Goal: Task Accomplishment & Management: Complete application form

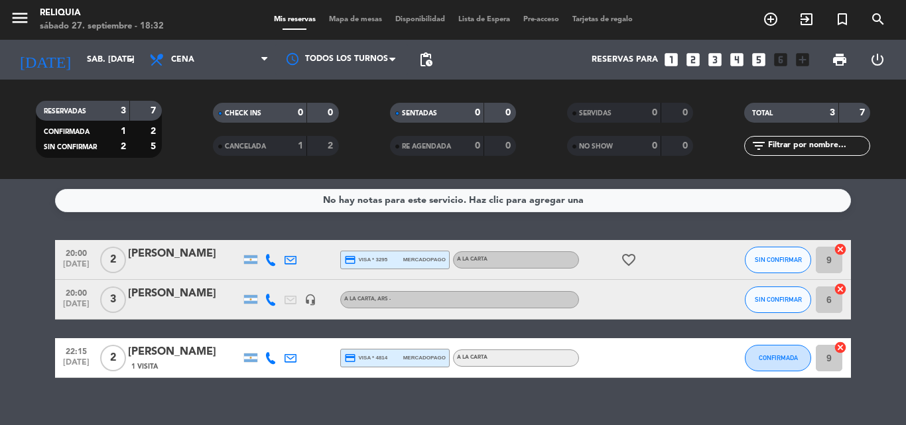
click at [684, 62] on div "Reservas para looks_one looks_two looks_3 looks_4 looks_5 looks_6 add_box" at bounding box center [627, 60] width 377 height 40
click at [689, 62] on icon "looks_two" at bounding box center [693, 59] width 17 height 17
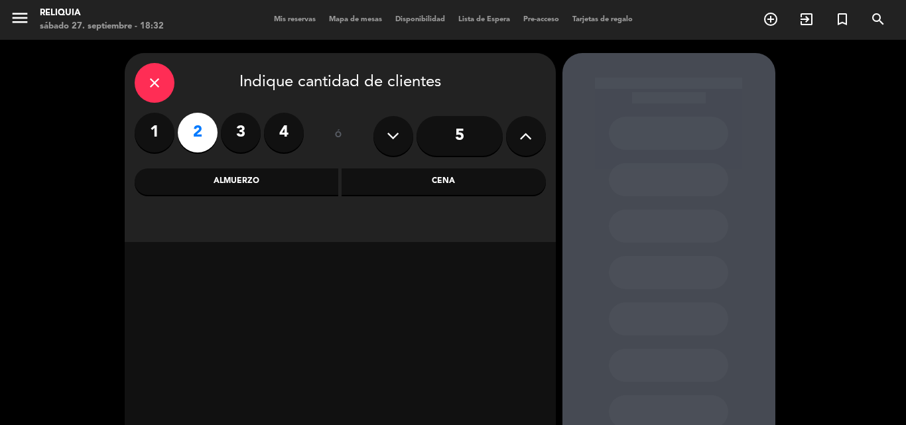
click at [400, 192] on div "Cena" at bounding box center [444, 182] width 204 height 27
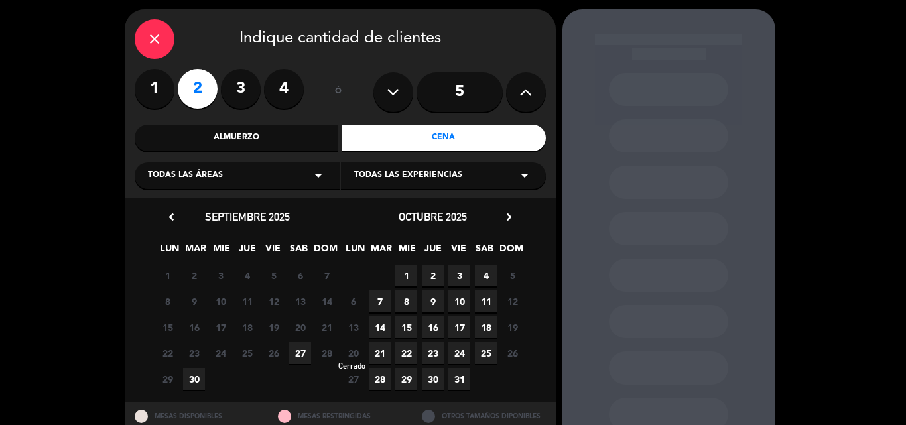
scroll to position [66, 0]
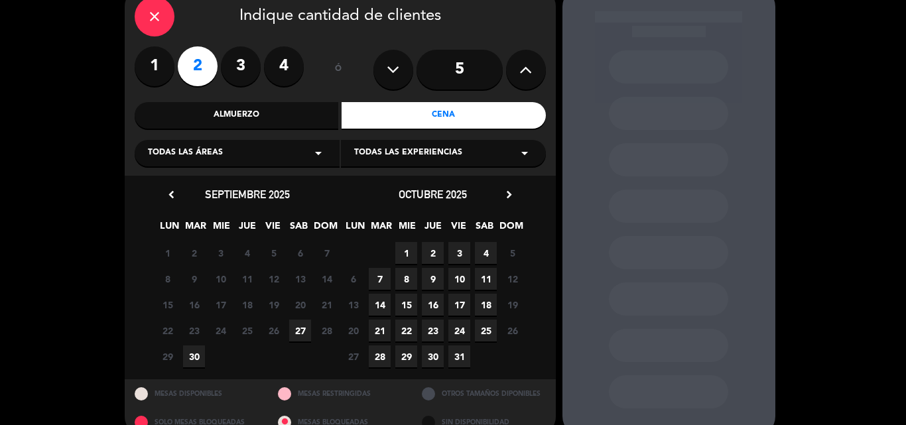
click at [293, 335] on span "27" at bounding box center [300, 331] width 22 height 22
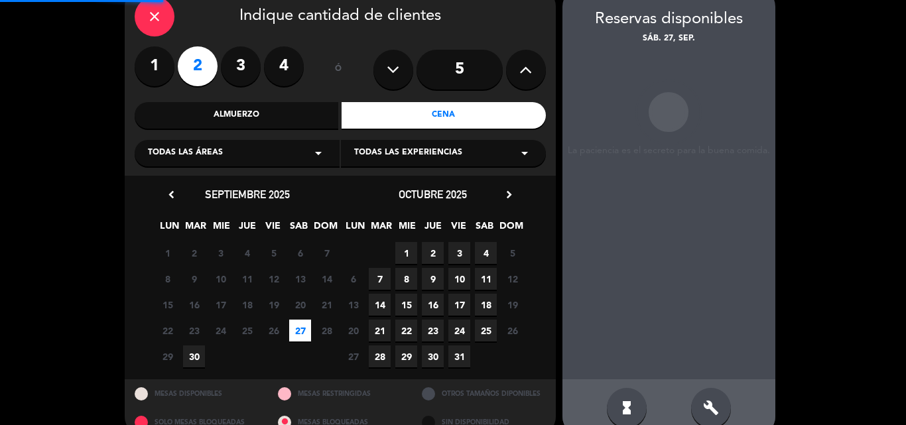
scroll to position [53, 0]
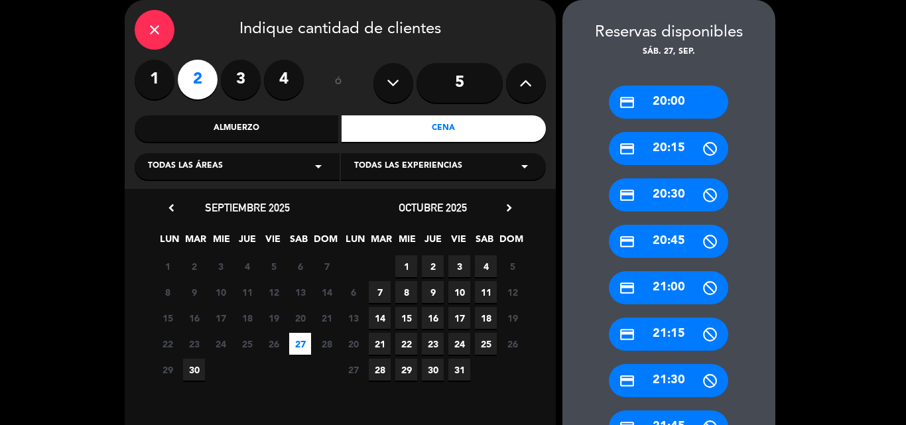
click at [670, 386] on div "credit_card 21:30" at bounding box center [668, 380] width 119 height 33
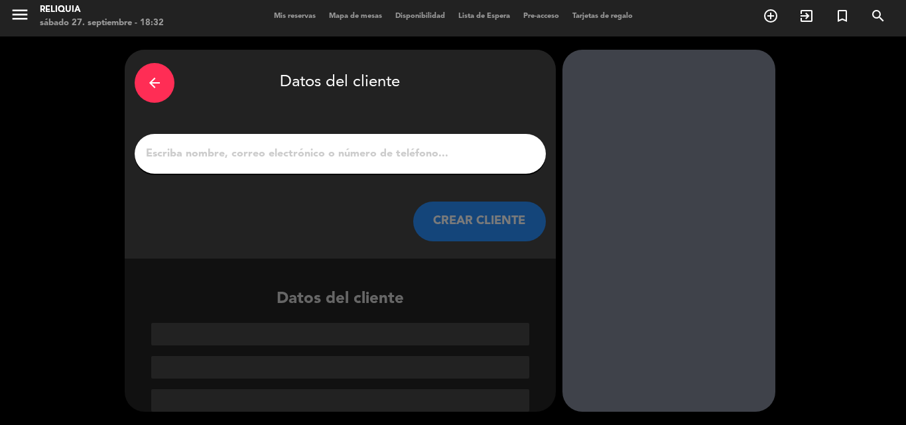
click at [154, 159] on input "1" at bounding box center [340, 154] width 391 height 19
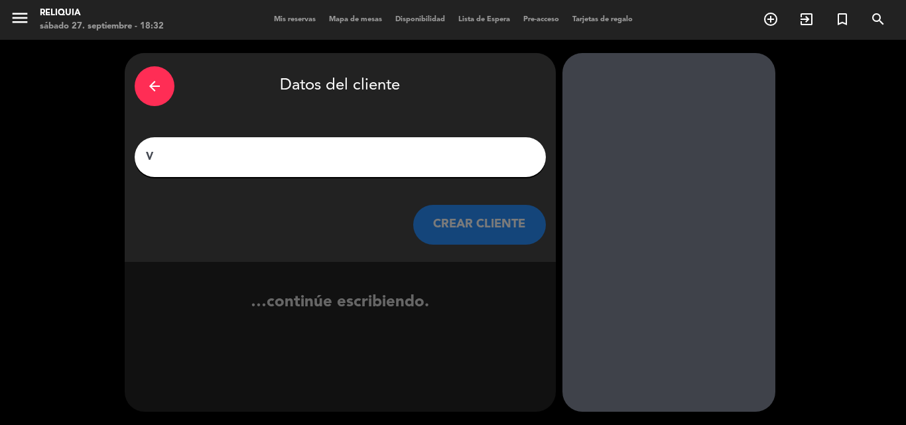
scroll to position [0, 0]
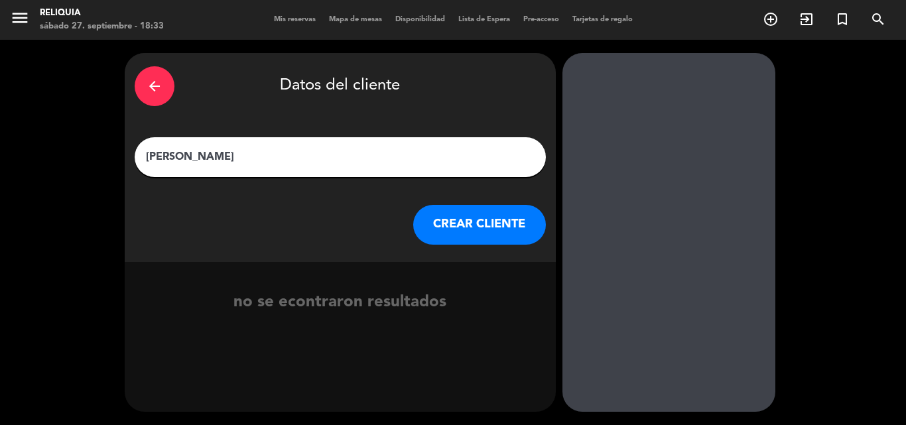
type input "[PERSON_NAME]"
click at [464, 221] on button "CREAR CLIENTE" at bounding box center [479, 225] width 133 height 40
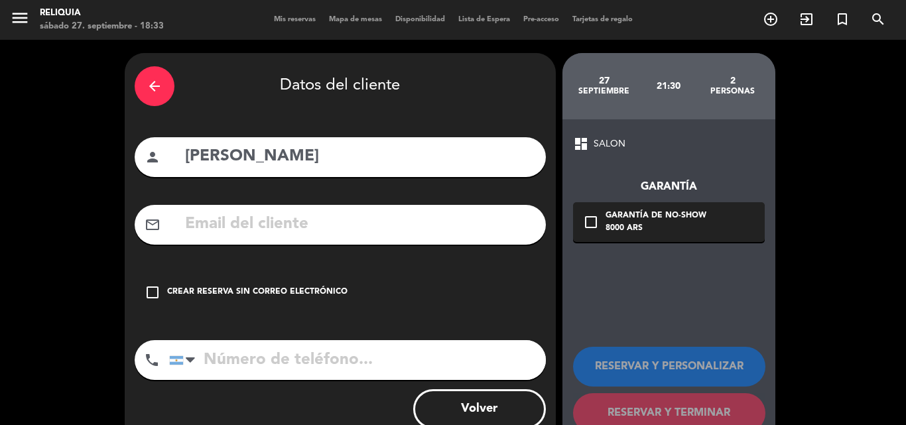
click at [277, 362] on input "tel" at bounding box center [357, 360] width 377 height 40
click at [202, 289] on div "Crear reserva sin correo electrónico" at bounding box center [257, 292] width 180 height 13
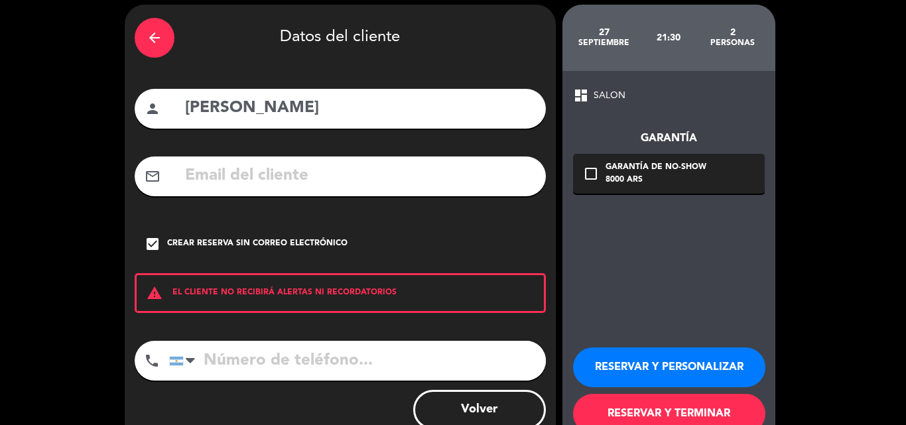
scroll to position [86, 0]
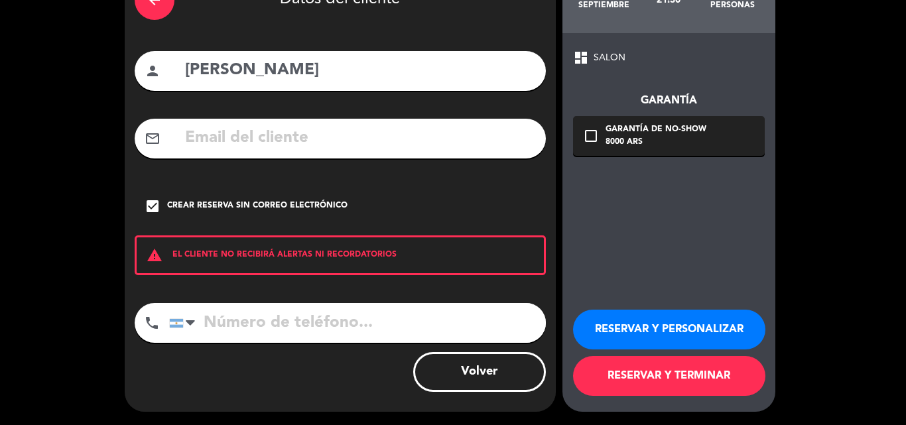
click at [284, 332] on input "tel" at bounding box center [357, 323] width 377 height 40
type input "1153745000"
click at [629, 383] on button "RESERVAR Y TERMINAR" at bounding box center [669, 376] width 192 height 40
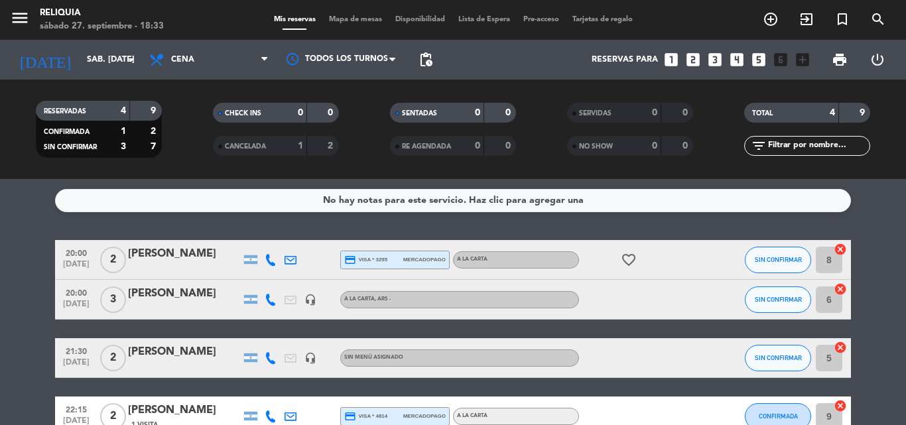
click at [307, 137] on div at bounding box center [307, 146] width 1 height 20
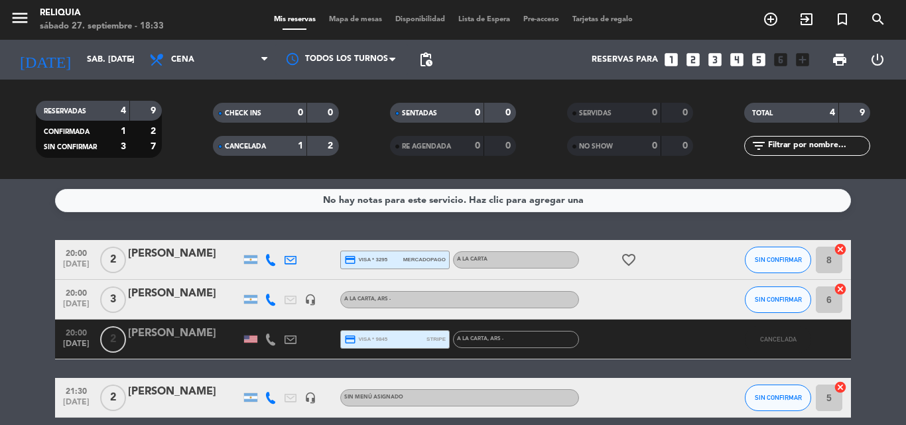
click at [310, 141] on div "CANCELADA 1 2" at bounding box center [276, 146] width 126 height 20
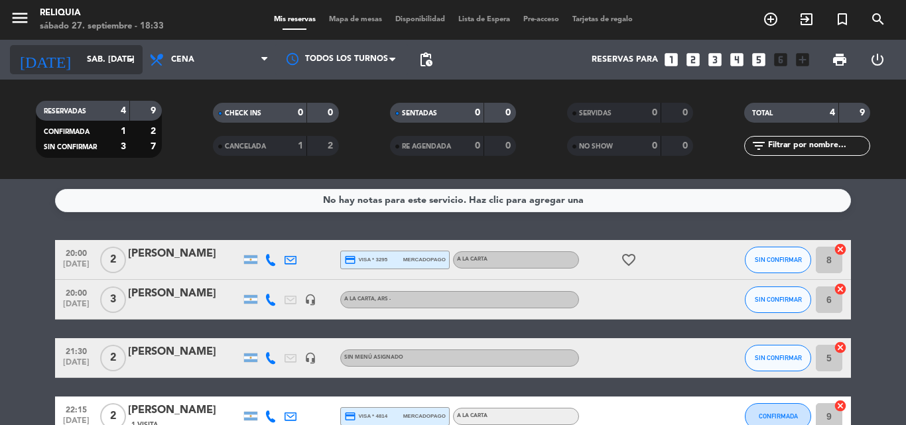
click at [88, 62] on input "sáb. [DATE]" at bounding box center [136, 59] width 112 height 23
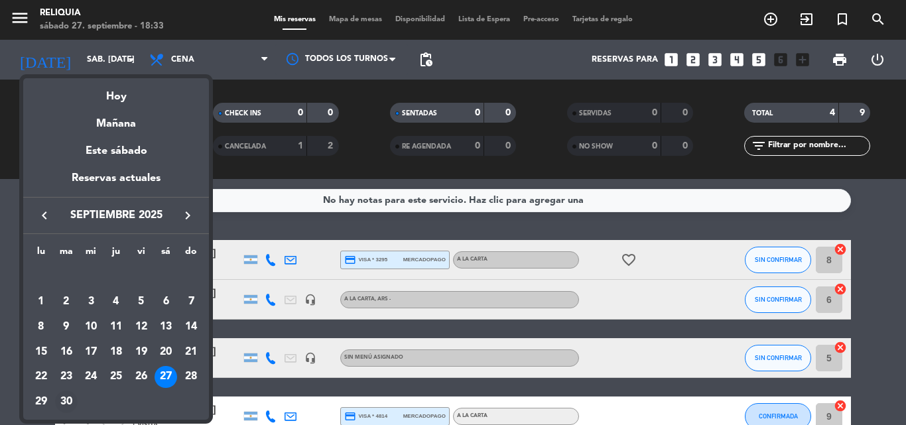
click at [66, 397] on div "30" at bounding box center [66, 402] width 23 height 23
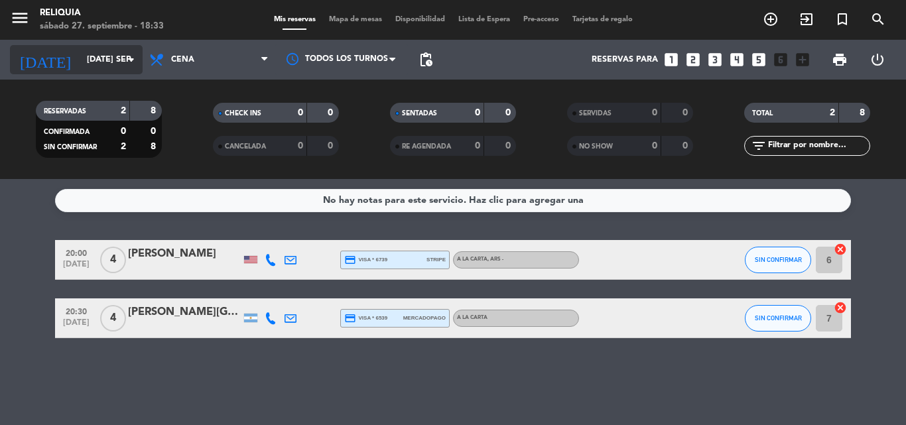
click at [129, 46] on div "[DATE] [DATE] sep. arrow_drop_down" at bounding box center [76, 59] width 133 height 29
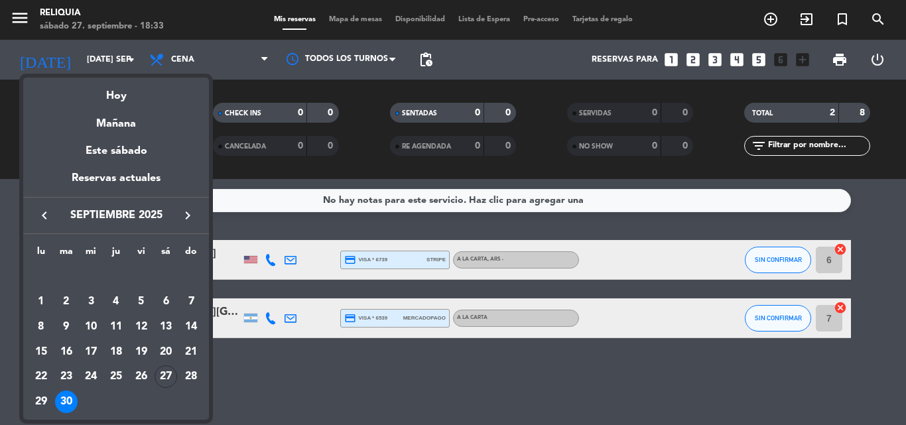
click at [182, 212] on icon "keyboard_arrow_right" at bounding box center [188, 216] width 16 height 16
click at [90, 301] on div "1" at bounding box center [91, 302] width 23 height 23
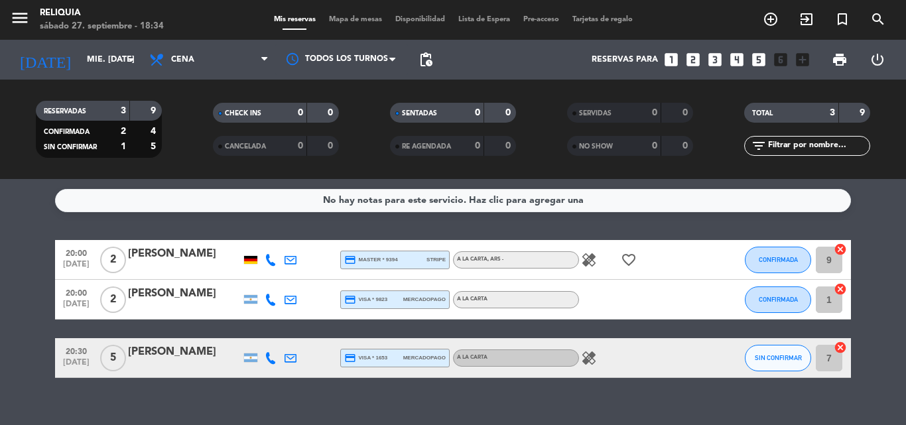
click at [581, 261] on icon "healing" at bounding box center [589, 260] width 16 height 16
click at [584, 339] on div "healing" at bounding box center [638, 357] width 119 height 39
click at [584, 350] on div "healing" at bounding box center [638, 357] width 119 height 39
click at [586, 360] on icon "healing" at bounding box center [589, 358] width 16 height 16
click at [94, 63] on input "mié. [DATE]" at bounding box center [136, 59] width 112 height 23
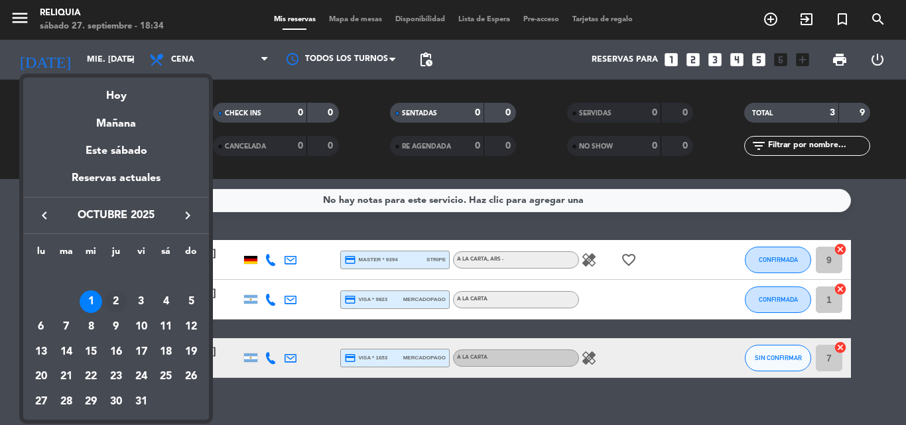
click at [117, 294] on div "2" at bounding box center [116, 302] width 23 height 23
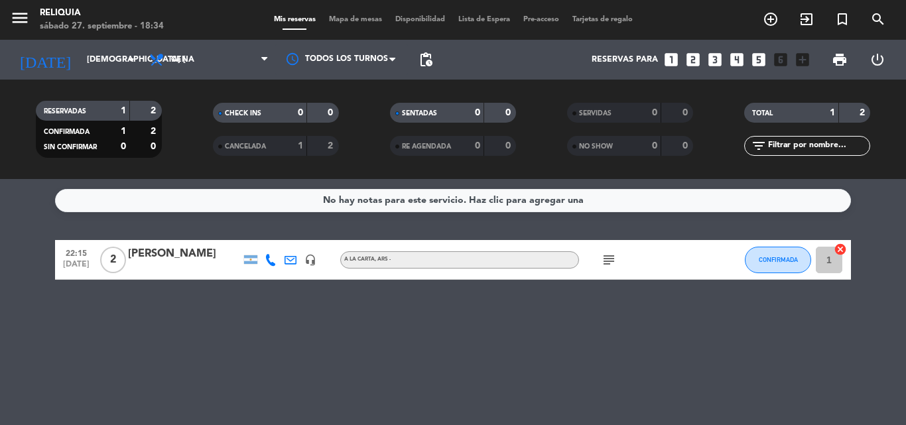
click at [612, 258] on icon "subject" at bounding box center [609, 260] width 16 height 16
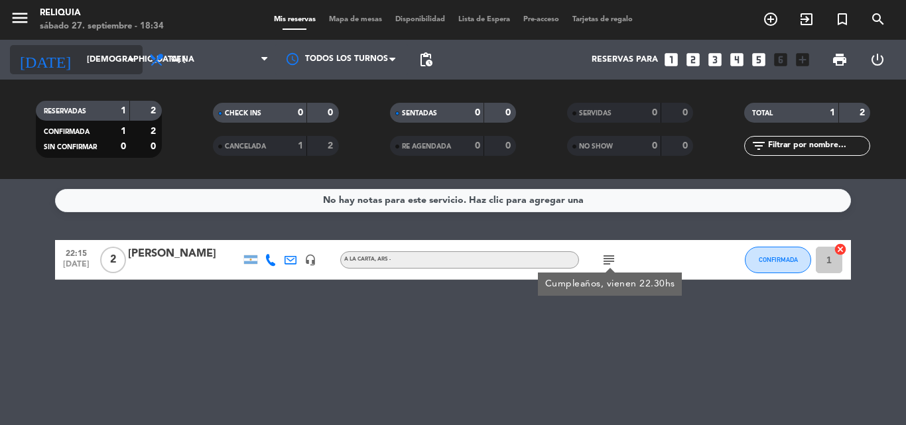
click at [102, 53] on input "[DEMOGRAPHIC_DATA] [DATE]" at bounding box center [136, 59] width 112 height 23
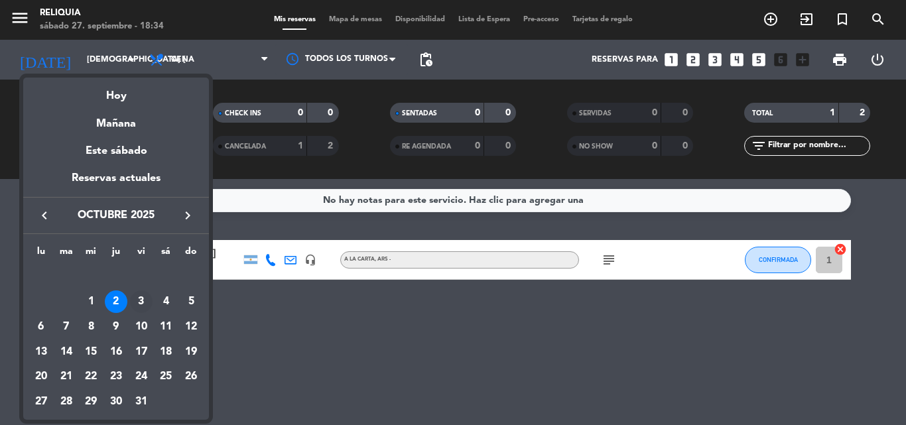
click at [143, 302] on div "3" at bounding box center [141, 302] width 23 height 23
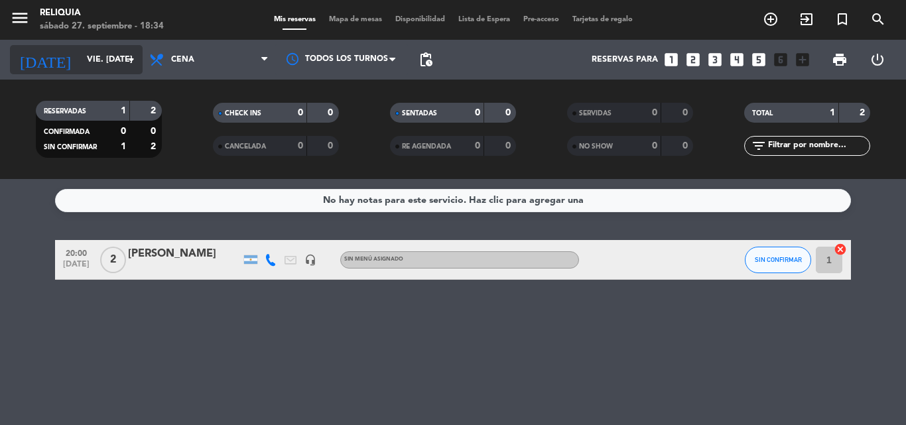
click at [88, 66] on input "vie. [DATE]" at bounding box center [136, 59] width 112 height 23
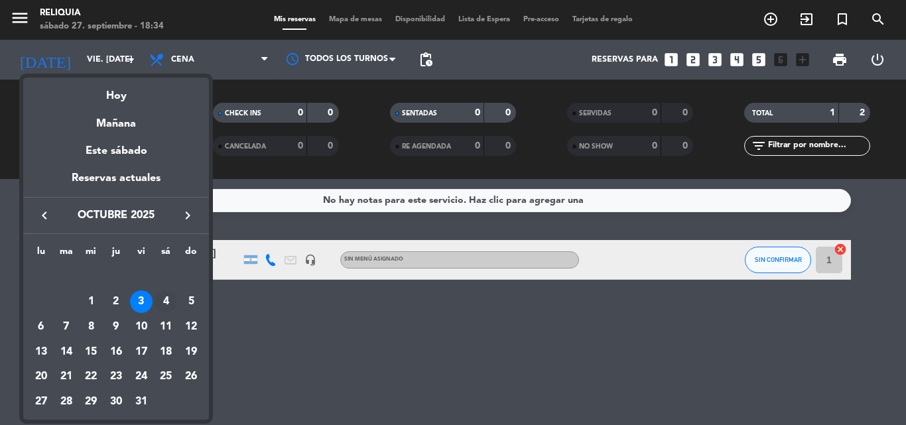
click at [167, 297] on div "4" at bounding box center [166, 302] width 23 height 23
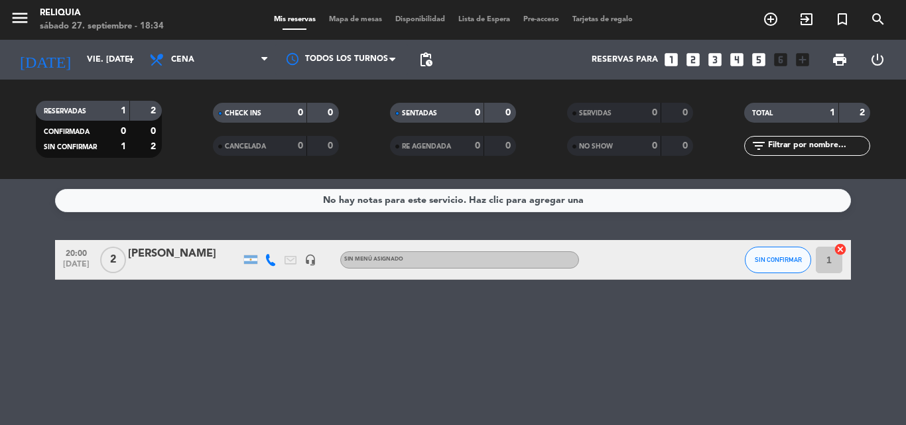
type input "sáb. [DATE]"
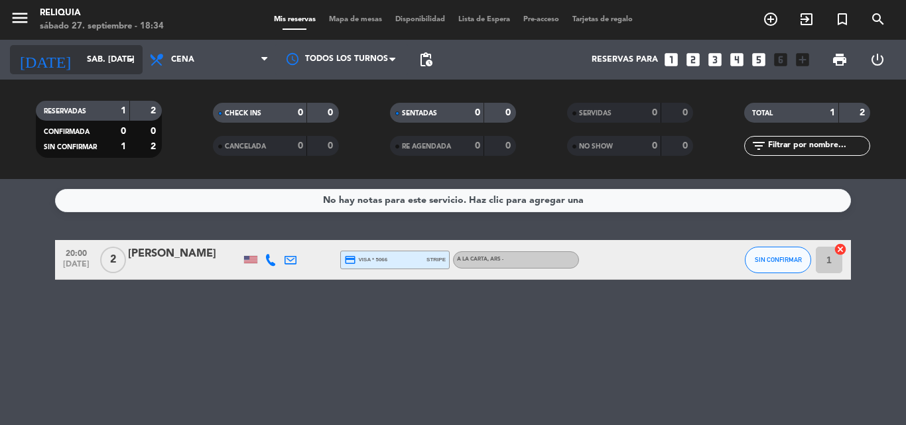
click at [120, 71] on input "sáb. [DATE]" at bounding box center [136, 59] width 112 height 23
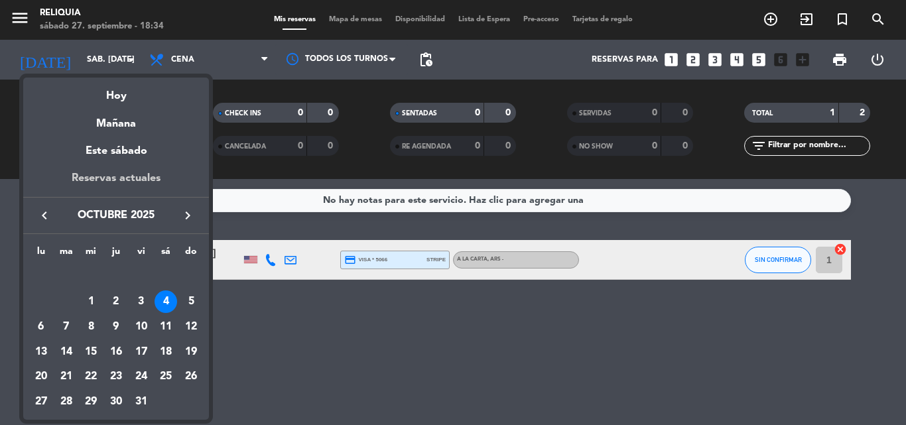
click at [131, 177] on div "Reservas actuales" at bounding box center [116, 183] width 186 height 27
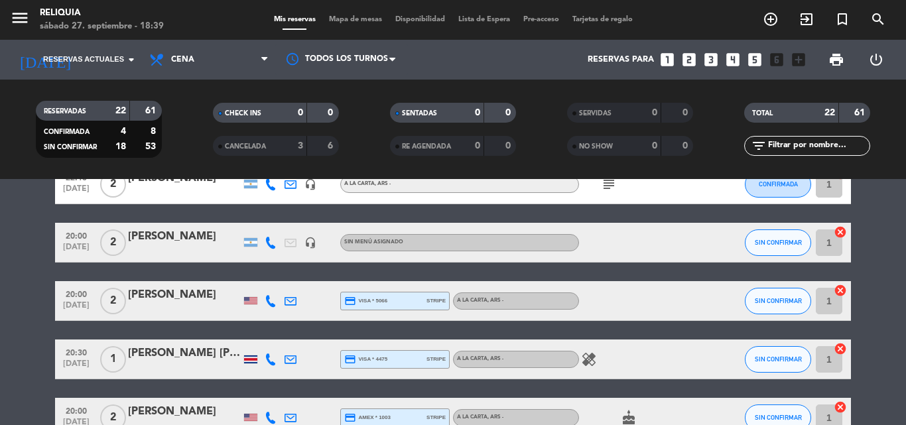
scroll to position [597, 0]
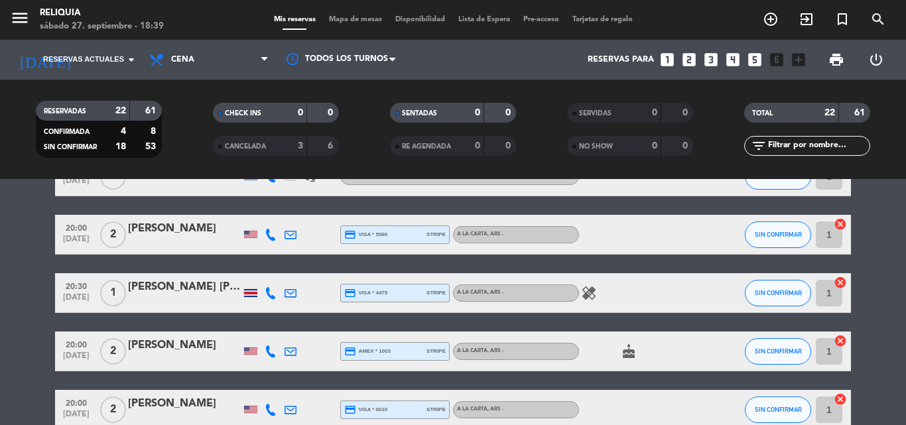
click at [592, 290] on icon "healing" at bounding box center [589, 293] width 16 height 16
click at [592, 291] on icon "healing" at bounding box center [589, 293] width 16 height 16
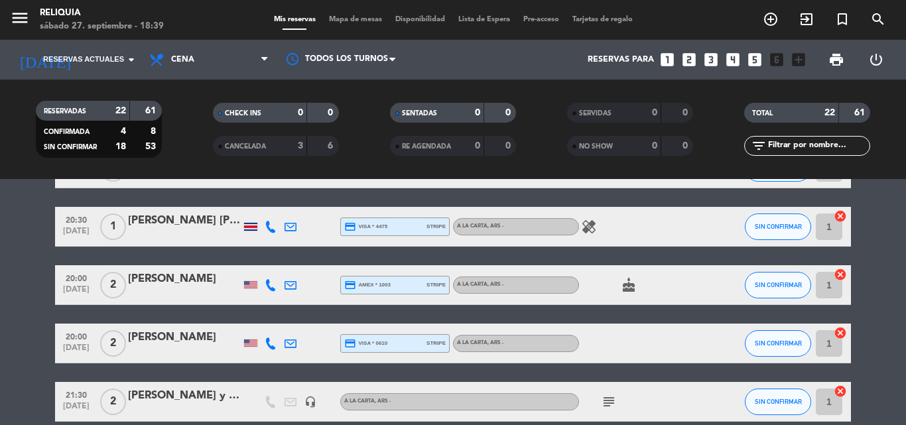
scroll to position [796, 0]
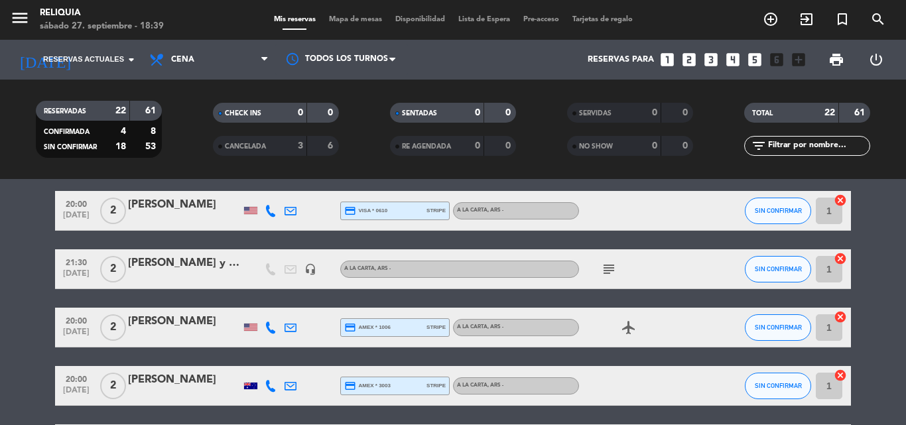
click at [608, 273] on icon "subject" at bounding box center [609, 269] width 16 height 16
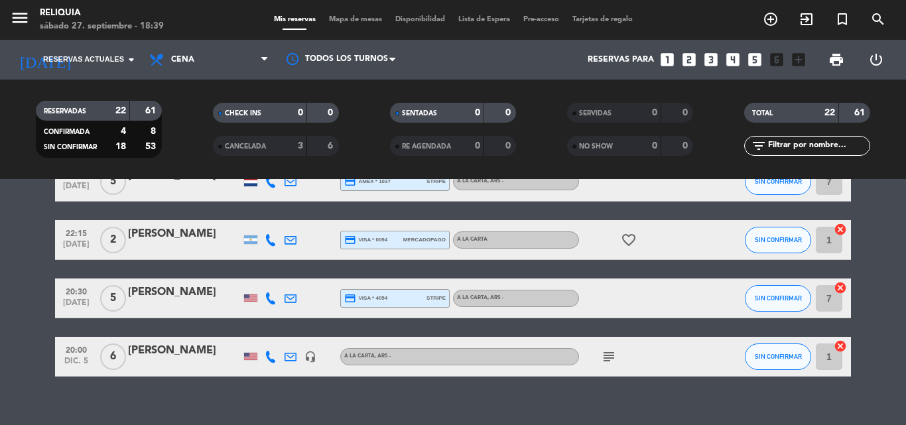
scroll to position [1061, 0]
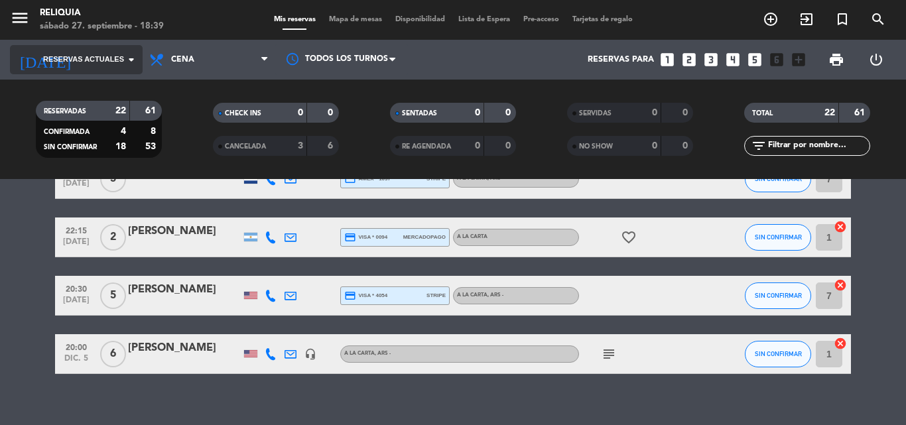
click at [76, 56] on span "Reservas actuales" at bounding box center [83, 60] width 81 height 12
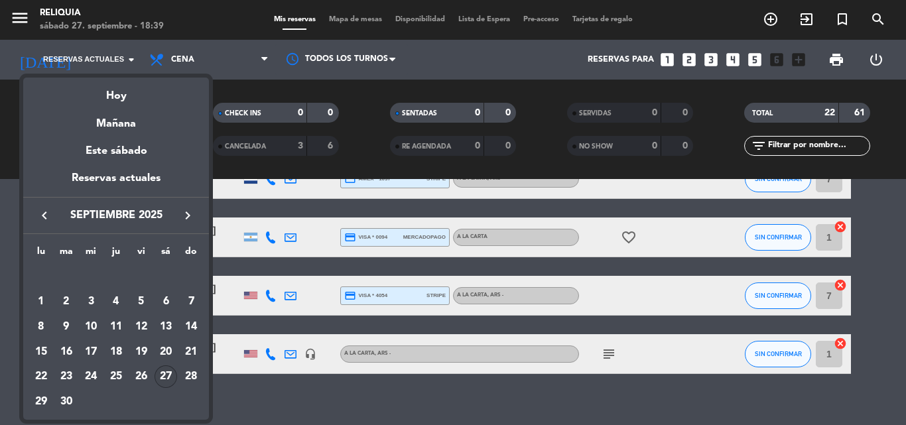
click at [109, 72] on div "semana que viene esta semana semana previa misma semana del año anterior Hoy Ma…" at bounding box center [116, 245] width 186 height 349
click at [123, 90] on div "Hoy" at bounding box center [116, 91] width 186 height 27
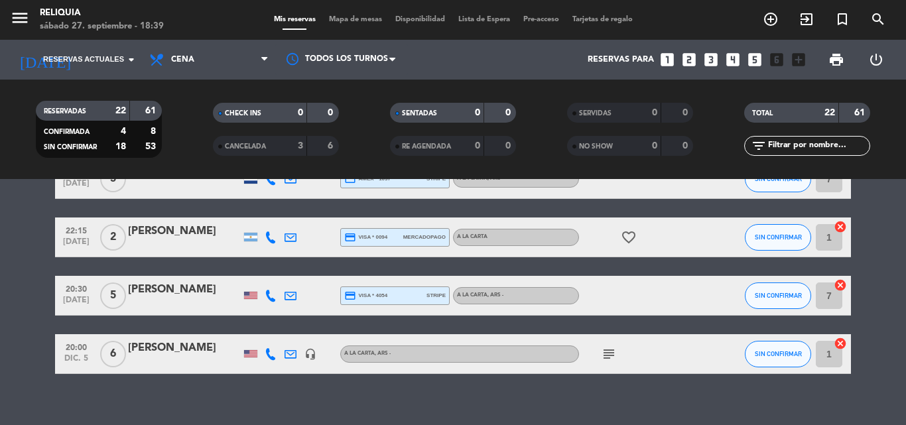
type input "sáb. [DATE]"
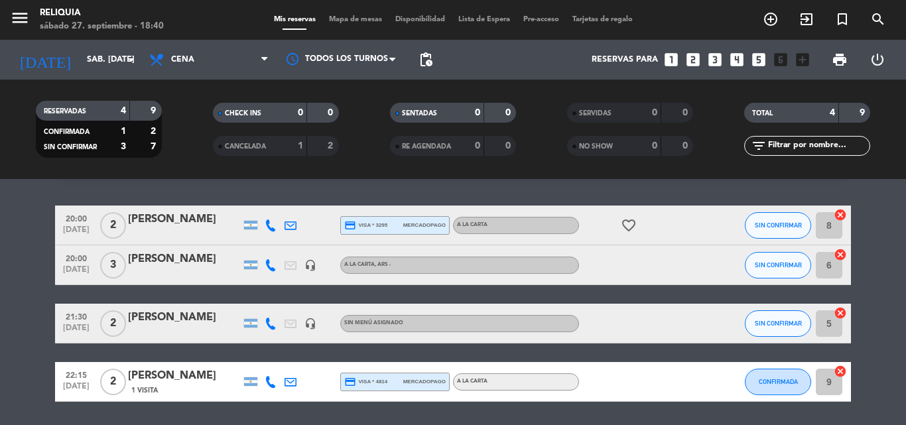
scroll to position [66, 0]
